Goal: Transaction & Acquisition: Purchase product/service

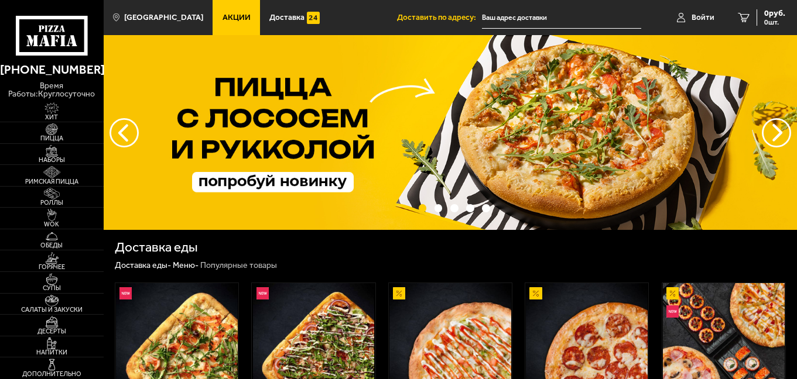
type input "[STREET_ADDRESS]"
click at [574, 16] on input "[STREET_ADDRESS]" at bounding box center [561, 18] width 159 height 22
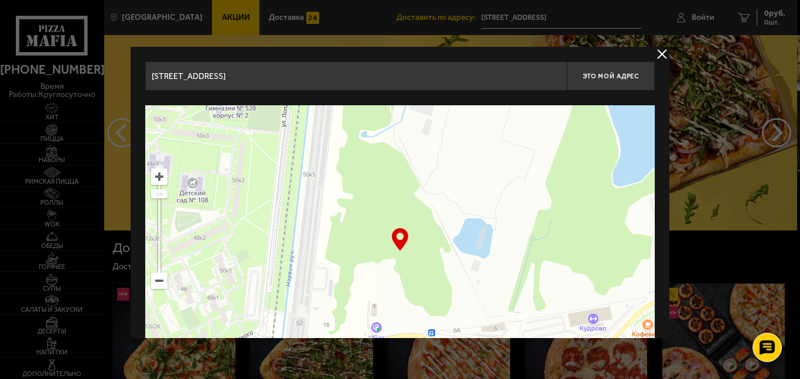
drag, startPoint x: 518, startPoint y: 169, endPoint x: 470, endPoint y: 404, distance: 240.2
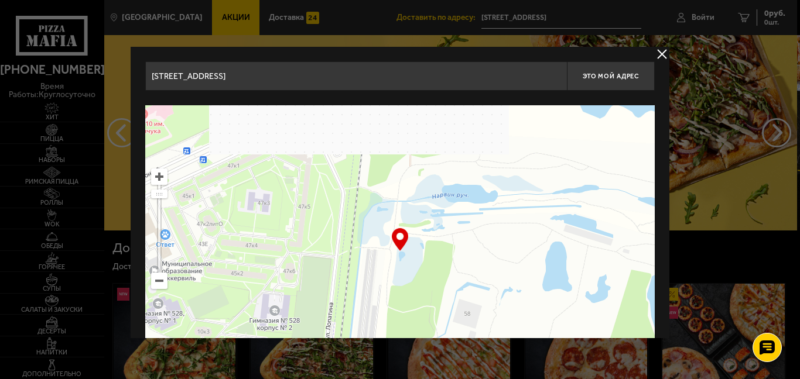
drag, startPoint x: 345, startPoint y: 192, endPoint x: 390, endPoint y: 404, distance: 217.2
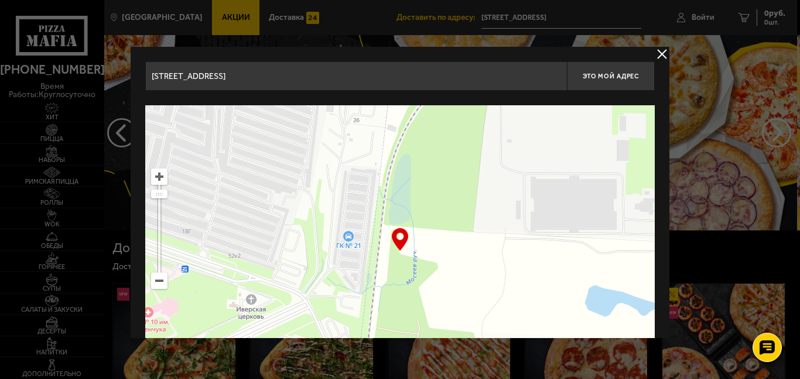
drag, startPoint x: 413, startPoint y: 157, endPoint x: 419, endPoint y: 356, distance: 198.5
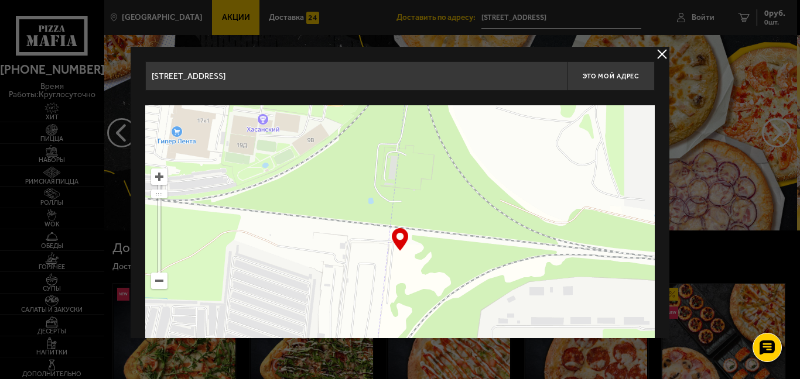
drag, startPoint x: 452, startPoint y: 176, endPoint x: 443, endPoint y: 404, distance: 228.5
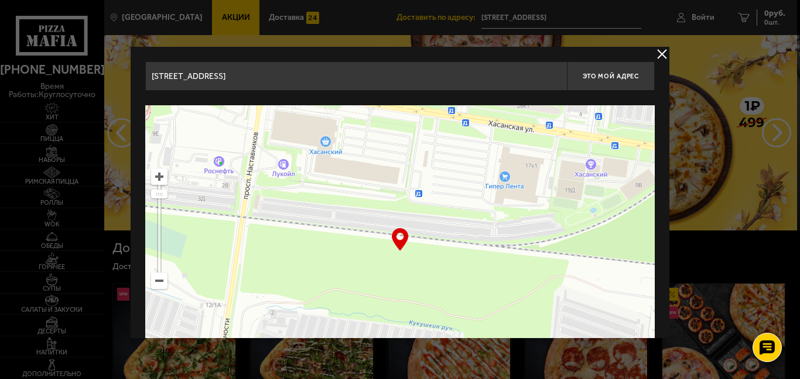
drag, startPoint x: 391, startPoint y: 184, endPoint x: 719, endPoint y: 229, distance: 330.9
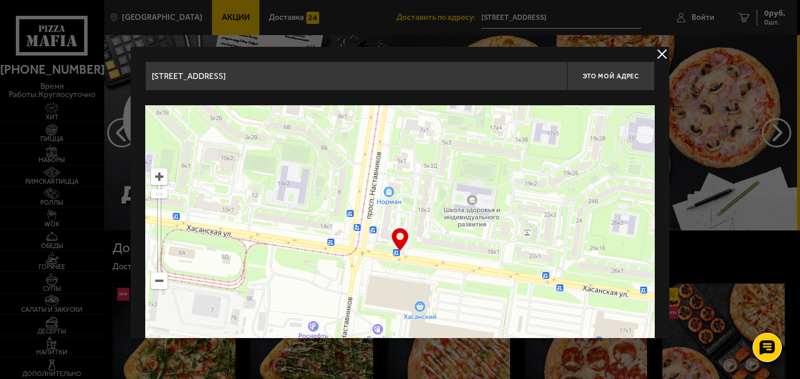
drag, startPoint x: 453, startPoint y: 150, endPoint x: 547, endPoint y: 315, distance: 190.1
click at [547, 315] on ymaps at bounding box center [399, 251] width 509 height 293
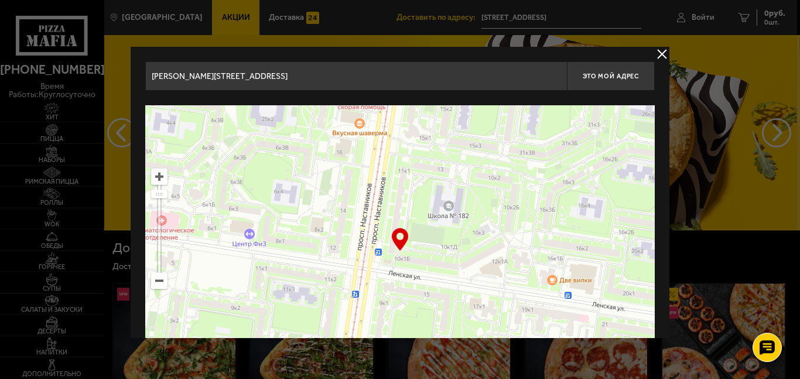
drag, startPoint x: 452, startPoint y: 160, endPoint x: 423, endPoint y: 404, distance: 246.5
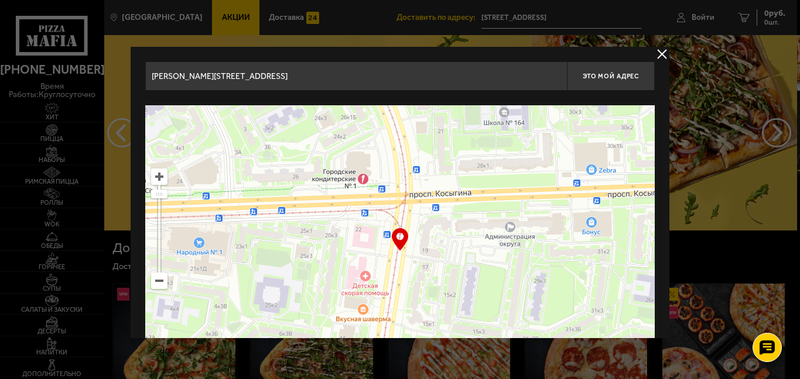
drag, startPoint x: 418, startPoint y: 166, endPoint x: 421, endPoint y: 352, distance: 186.2
click at [439, 127] on ymaps at bounding box center [399, 251] width 509 height 293
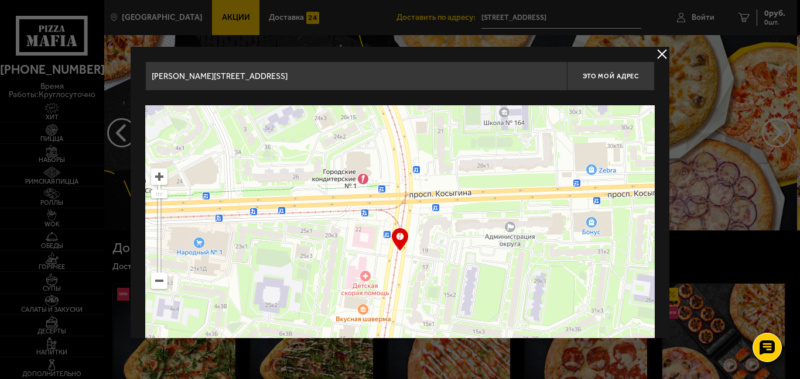
drag, startPoint x: 403, startPoint y: 239, endPoint x: 441, endPoint y: 130, distance: 115.9
click at [441, 130] on div "… © Яндекс Условия использования Открыть в Яндекс.Картах Создать свою карту" at bounding box center [399, 251] width 509 height 293
click at [441, 130] on ymaps at bounding box center [399, 251] width 509 height 293
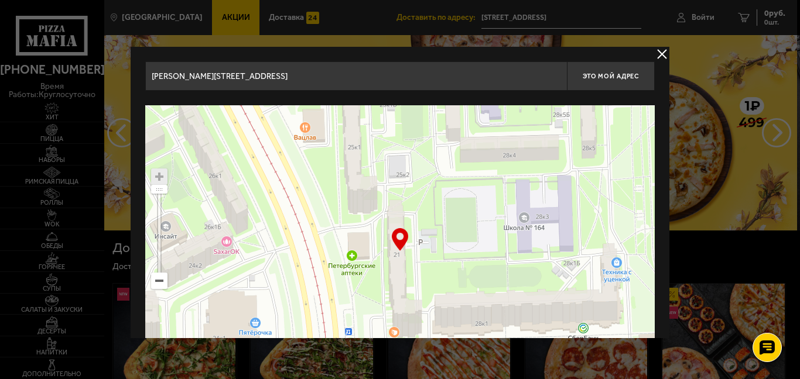
type input "[STREET_ADDRESS]"
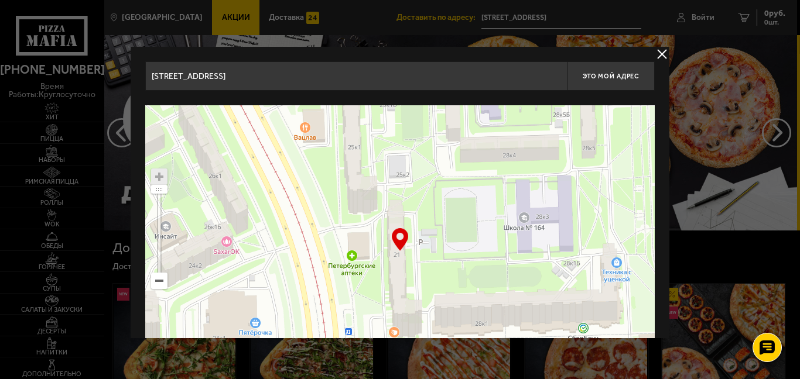
click at [399, 225] on ymaps at bounding box center [399, 251] width 509 height 293
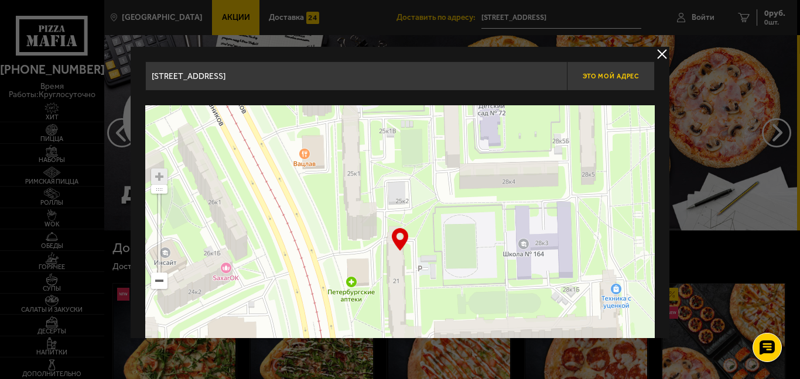
click at [601, 71] on button "Это мой адрес" at bounding box center [611, 75] width 88 height 29
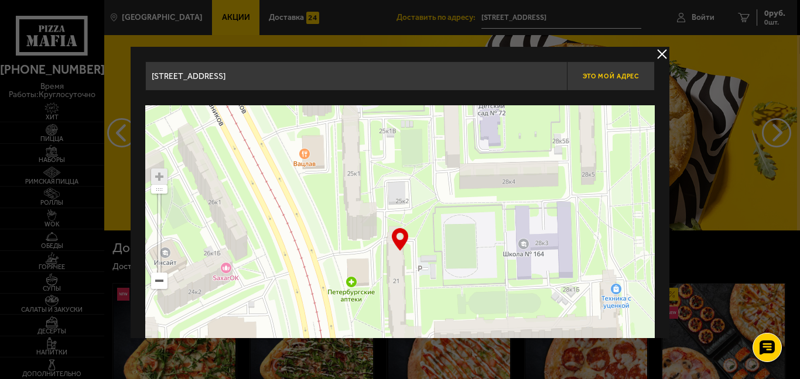
type input "[STREET_ADDRESS]"
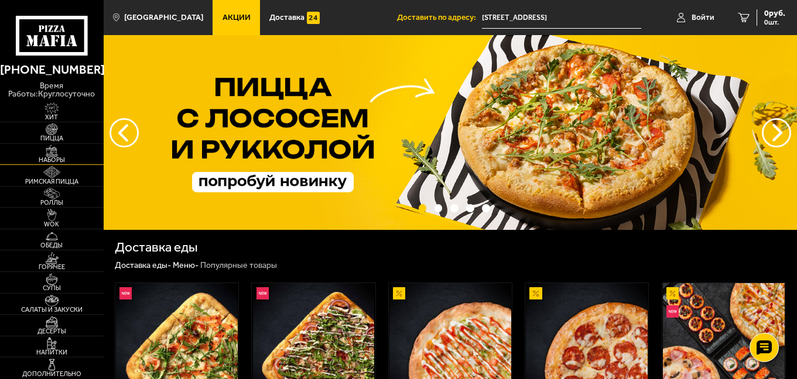
click at [51, 161] on span "Наборы" at bounding box center [52, 160] width 104 height 6
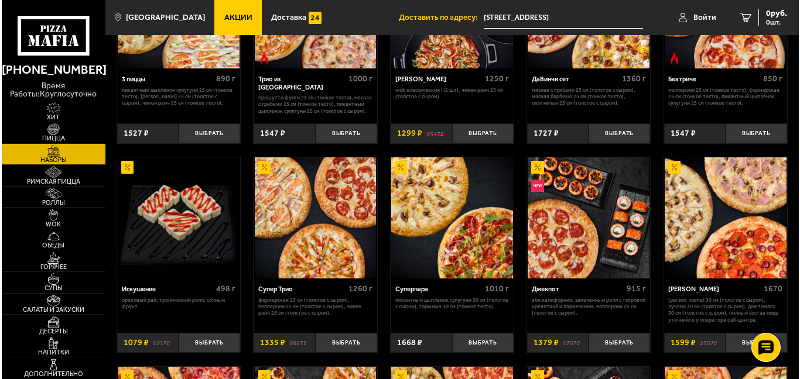
scroll to position [364, 0]
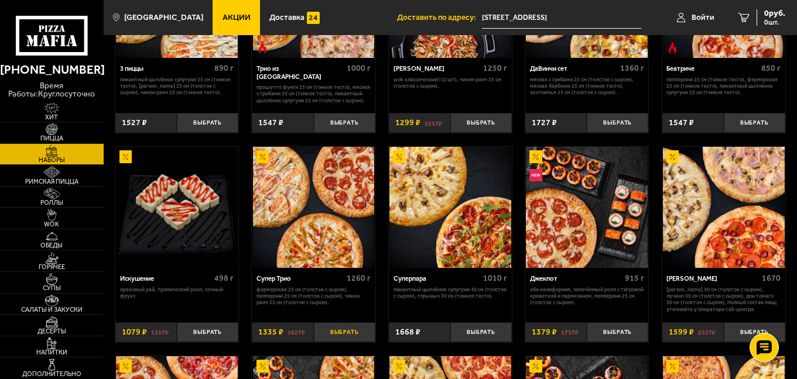
click at [335, 329] on button "Выбрать" at bounding box center [344, 333] width 61 height 20
click at [299, 245] on img at bounding box center [314, 208] width 122 height 122
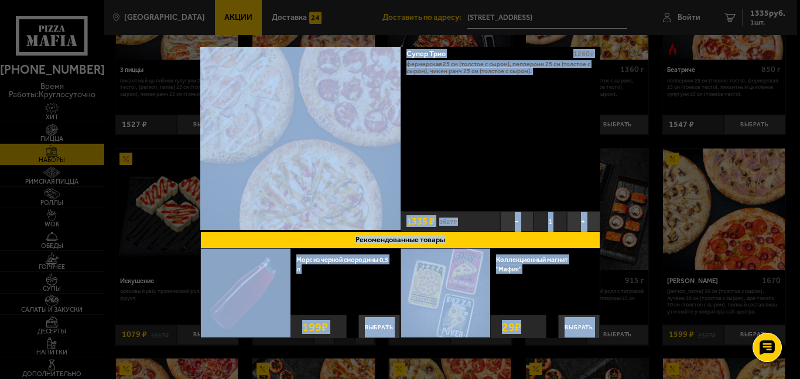
scroll to position [33, 0]
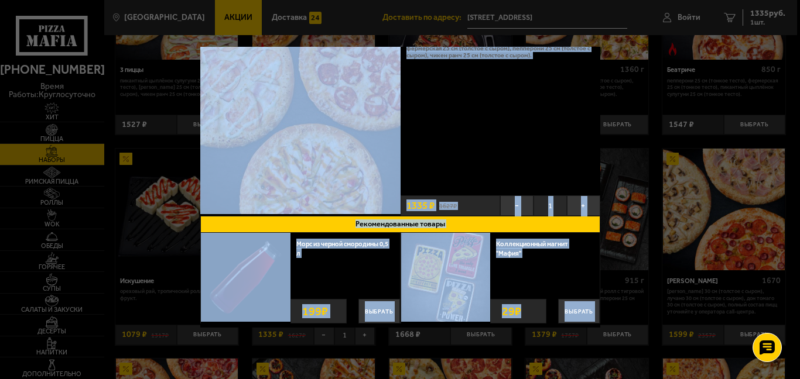
click at [503, 145] on div "Супер Трио 1260 г Фермерская 25 см (толстое с сыром), Пепперони 25 см (толстое …" at bounding box center [500, 109] width 200 height 166
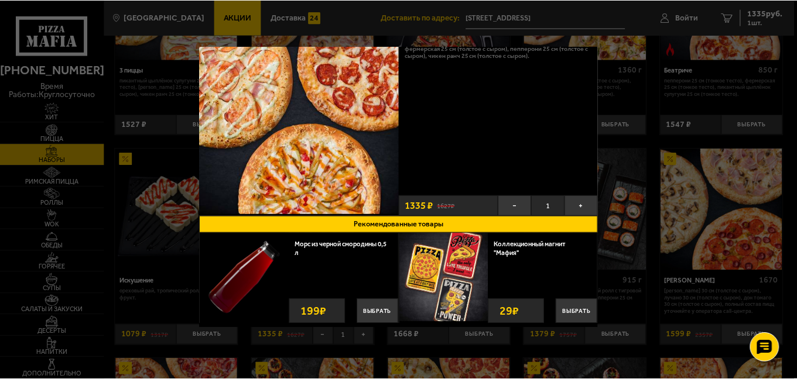
scroll to position [0, 0]
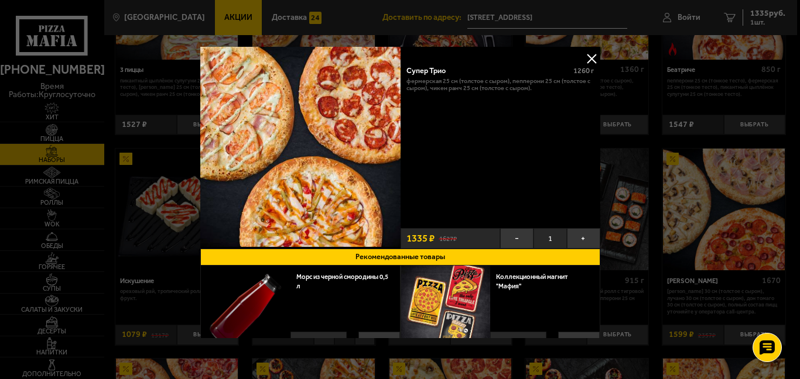
click at [450, 87] on p "Фермерская 25 см (толстое с сыром), Пепперони 25 см (толстое с сыром), Чикен Ра…" at bounding box center [499, 84] width 187 height 13
click at [468, 108] on div "Супер Трио 1260 г Фермерская 25 см (толстое с сыром), Пепперони 25 см (толстое …" at bounding box center [500, 142] width 200 height 166
click at [587, 57] on button at bounding box center [591, 59] width 18 height 18
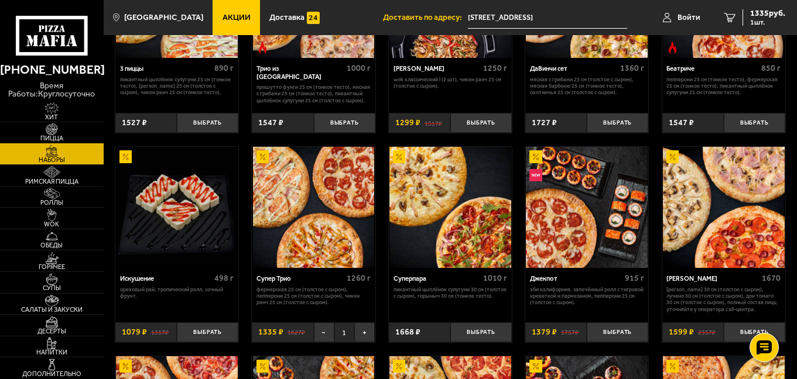
click at [52, 132] on img at bounding box center [52, 130] width 32 height 12
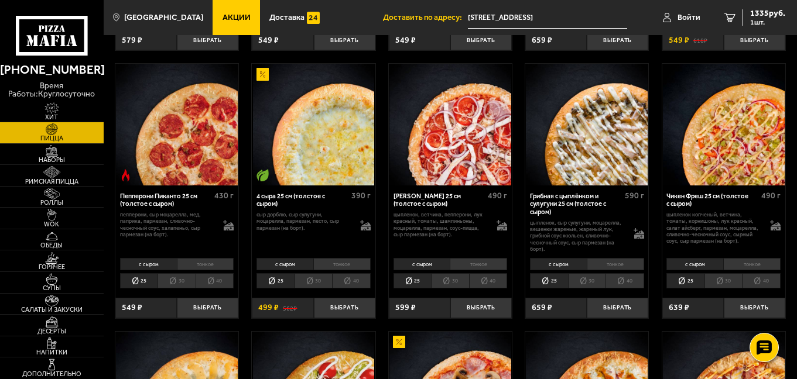
scroll to position [362, 0]
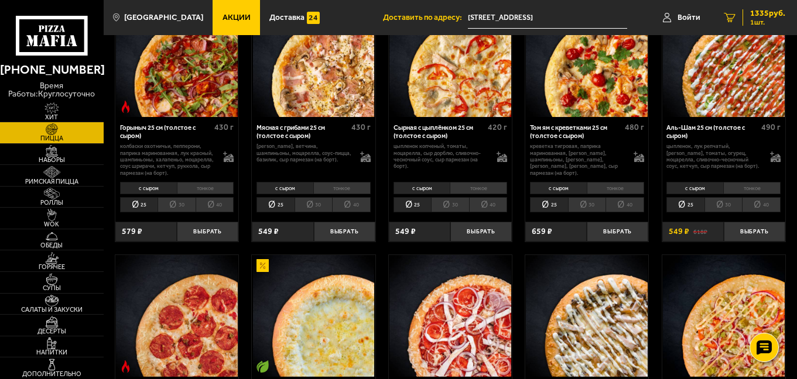
click at [759, 13] on span "1335 руб." at bounding box center [767, 13] width 35 height 8
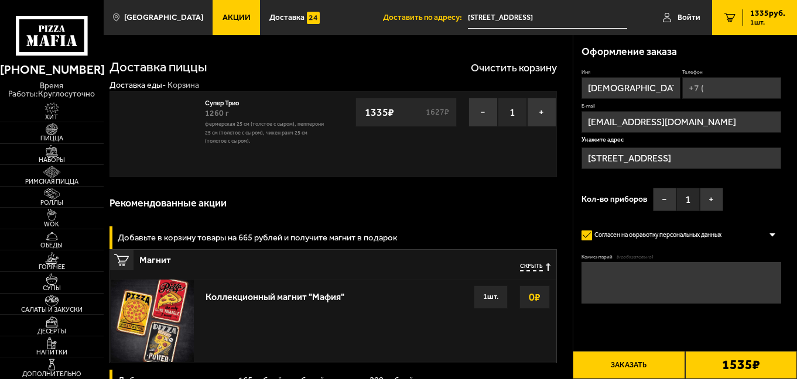
type input "[STREET_ADDRESS]"
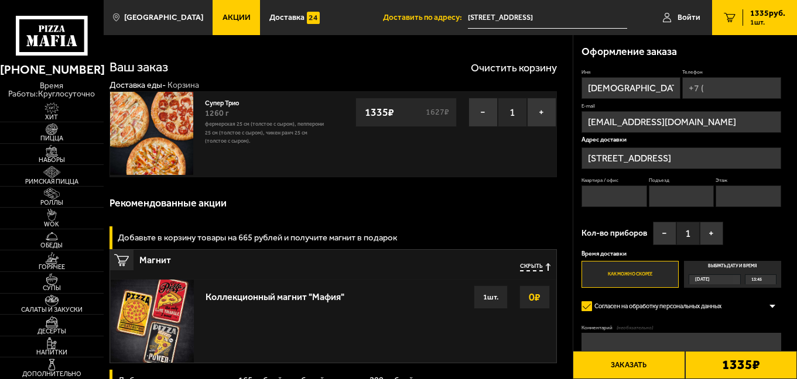
click at [230, 102] on link "Супер Трио" at bounding box center [226, 102] width 43 height 11
click at [224, 104] on link "Супер Трио" at bounding box center [226, 102] width 43 height 11
click at [222, 100] on link "Супер Трио" at bounding box center [226, 102] width 43 height 11
click at [176, 143] on img at bounding box center [151, 133] width 83 height 83
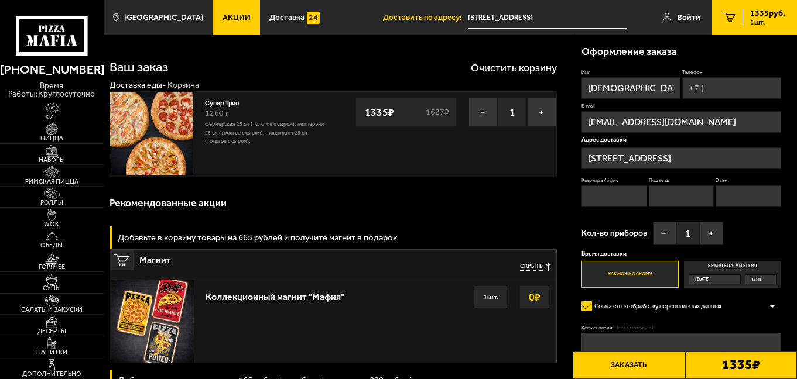
click at [246, 133] on p "Фермерская 25 см (толстое с сыром), Пепперони 25 см (толстое с сыром), Чикен Ра…" at bounding box center [266, 132] width 122 height 25
click at [51, 133] on img at bounding box center [52, 130] width 32 height 12
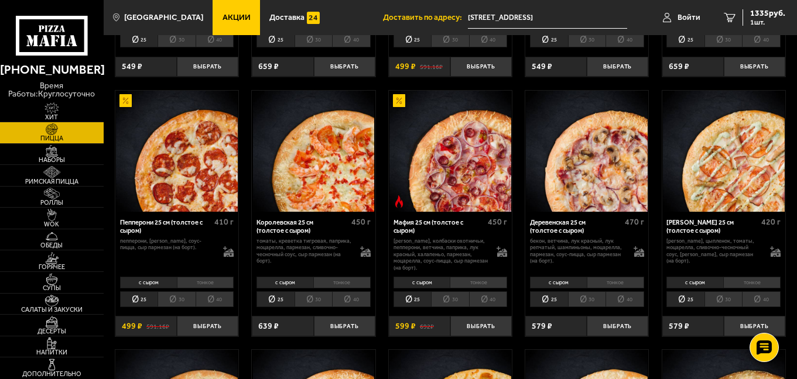
scroll to position [1063, 0]
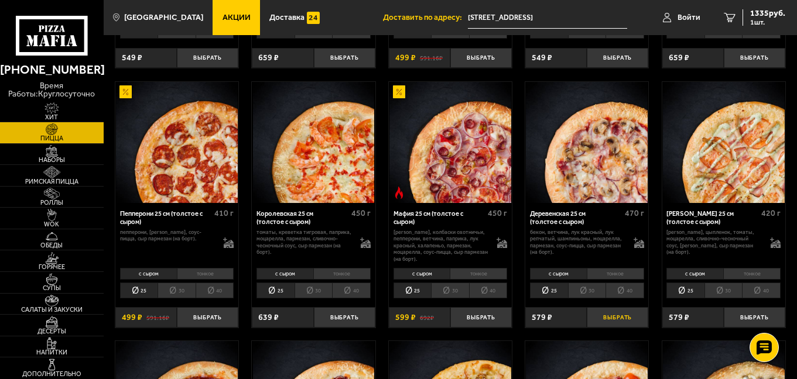
click at [628, 321] on button "Выбрать" at bounding box center [617, 317] width 61 height 20
click at [752, 320] on button "Выбрать" at bounding box center [754, 317] width 61 height 20
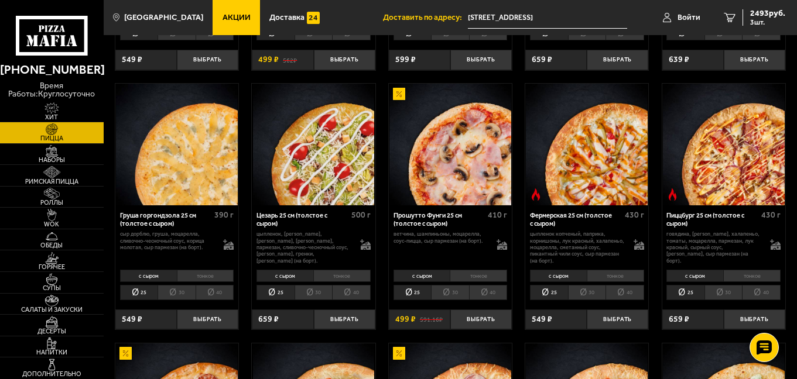
scroll to position [793, 0]
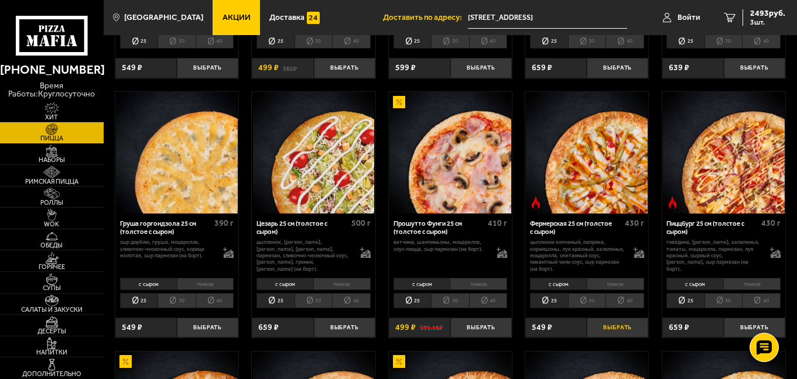
click at [596, 325] on button "Выбрать" at bounding box center [617, 328] width 61 height 20
click at [755, 16] on span "2700 руб." at bounding box center [767, 13] width 35 height 8
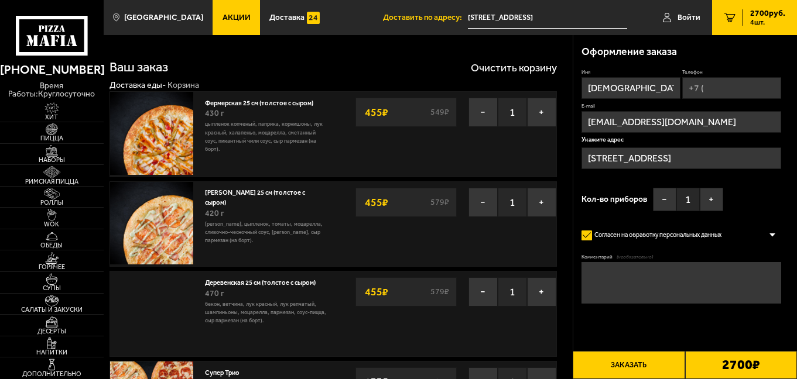
type input "[STREET_ADDRESS]"
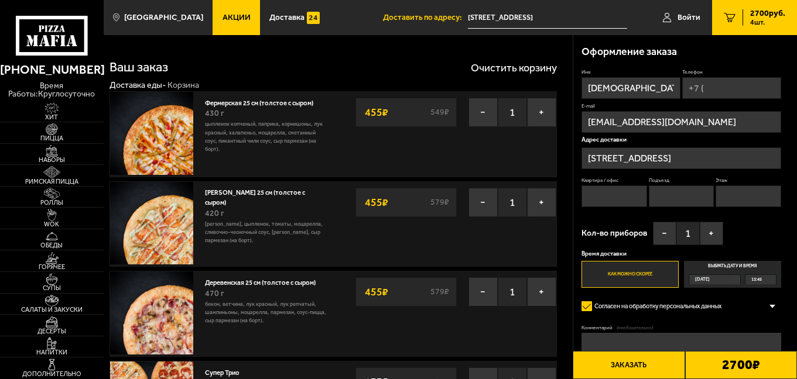
click at [773, 13] on span "2700 руб." at bounding box center [767, 13] width 35 height 8
drag, startPoint x: 796, startPoint y: 60, endPoint x: 799, endPoint y: 120, distance: 59.8
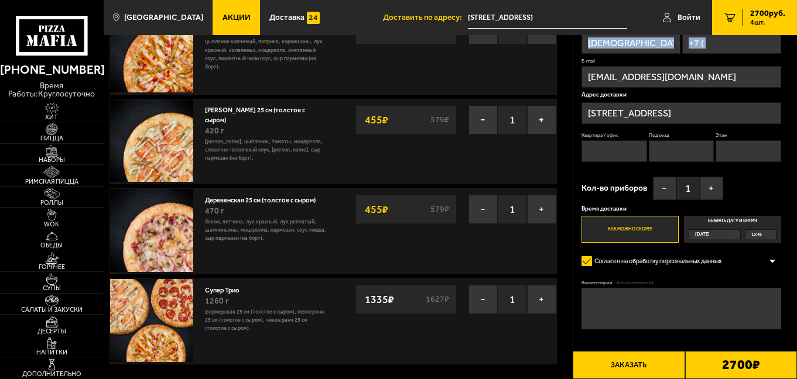
scroll to position [119, 0]
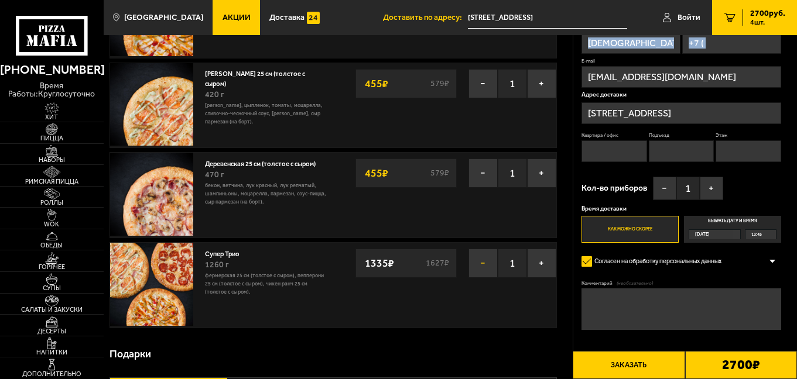
click at [484, 270] on button "−" at bounding box center [482, 263] width 29 height 29
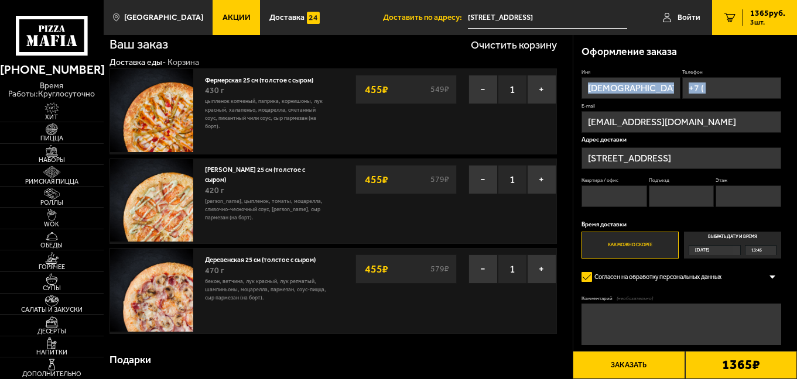
scroll to position [0, 0]
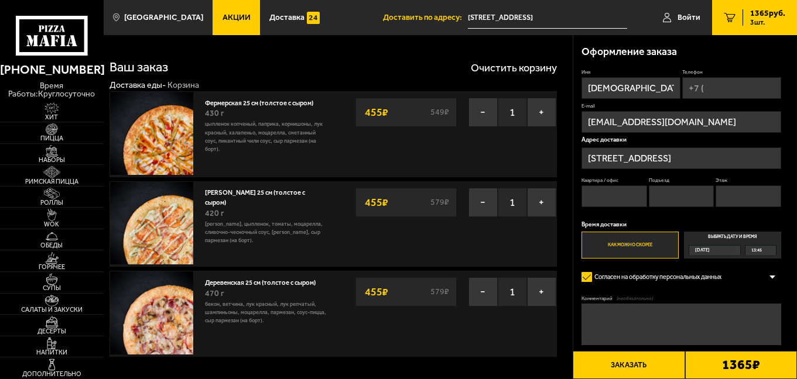
click at [299, 156] on div "Фермерская 25 см (толстое с сыром) 430 г цыпленок копченый, паприка, корнишоны,…" at bounding box center [266, 134] width 134 height 85
click at [621, 198] on input "Квартира / офис" at bounding box center [614, 197] width 66 height 22
type input "279"
click at [654, 216] on div "Имя [PERSON_NAME] Телефон E-mail [EMAIL_ADDRESS][DOMAIN_NAME] Адрес доставки [S…" at bounding box center [680, 164] width 199 height 190
click at [665, 200] on input "Подъезд" at bounding box center [682, 197] width 66 height 22
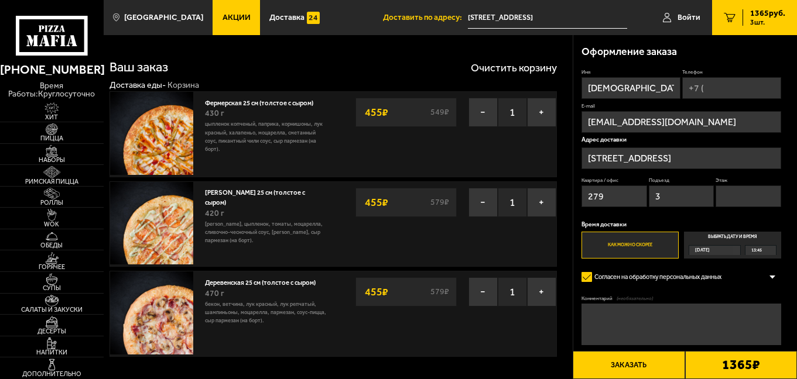
type input "3"
click at [732, 192] on input "Этаж" at bounding box center [748, 197] width 66 height 22
type input "5"
click at [715, 91] on input "Телефон" at bounding box center [731, 88] width 99 height 22
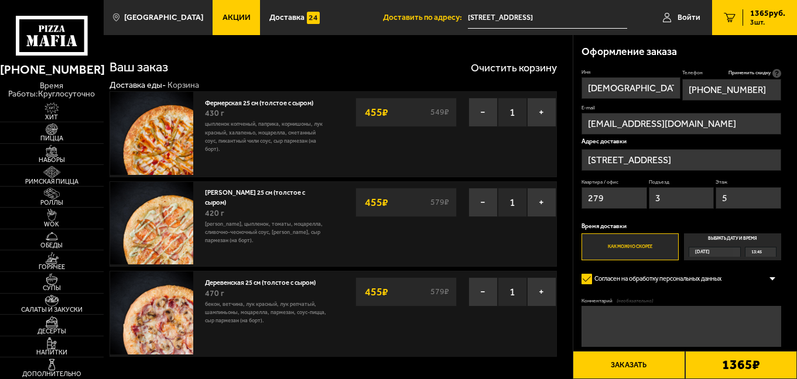
type input "[PHONE_NUMBER]"
click at [727, 121] on input "[EMAIL_ADDRESS][DOMAIN_NAME]" at bounding box center [680, 124] width 199 height 22
click at [647, 86] on input "[DEMOGRAPHIC_DATA]" at bounding box center [630, 88] width 99 height 22
drag, startPoint x: 687, startPoint y: 45, endPoint x: 616, endPoint y: 89, distance: 83.3
click at [616, 89] on div "Оформление заказа Имя [PERSON_NAME] Телефон Применить скидку Вы будете зарегист…" at bounding box center [685, 216] width 224 height 362
